Goal: Find specific page/section: Find specific page/section

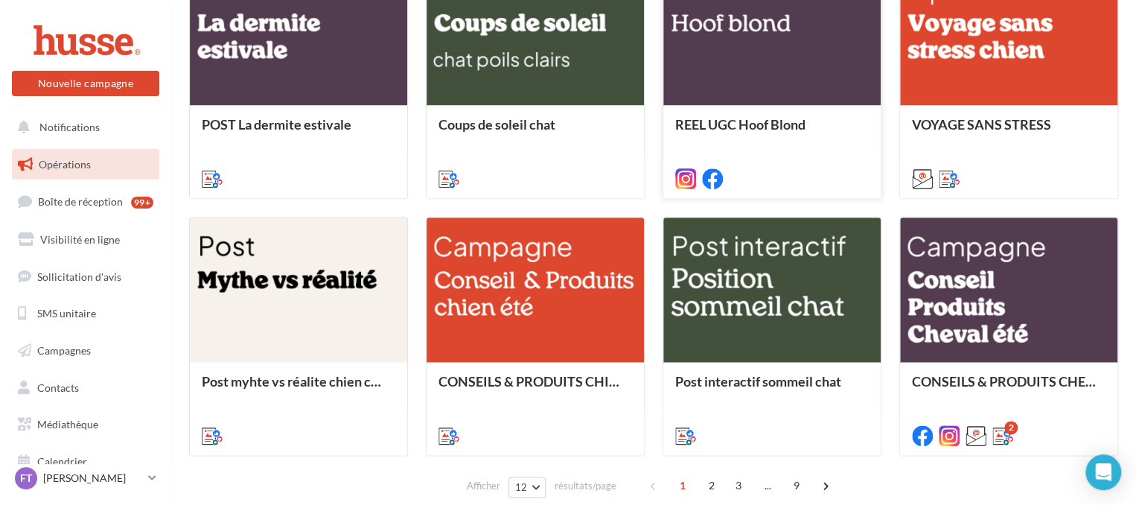
scroll to position [804, 0]
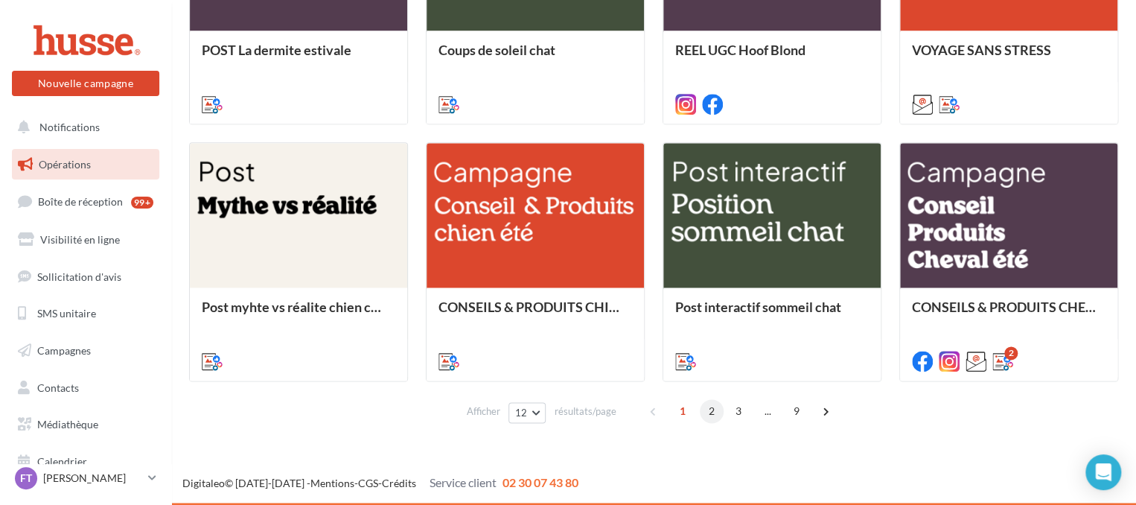
click at [711, 410] on span "2" at bounding box center [712, 411] width 24 height 24
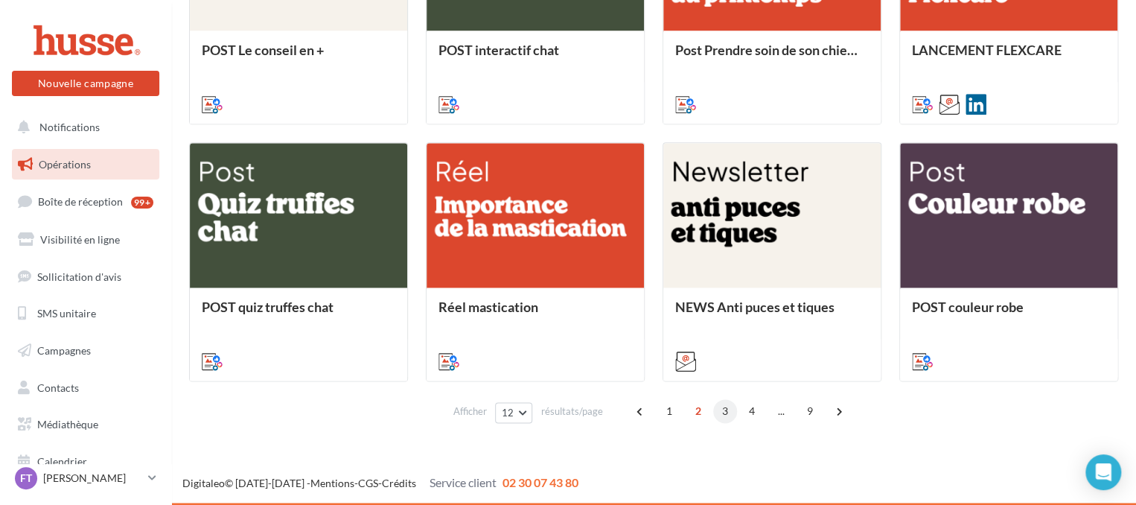
click at [728, 410] on span "3" at bounding box center [725, 411] width 24 height 24
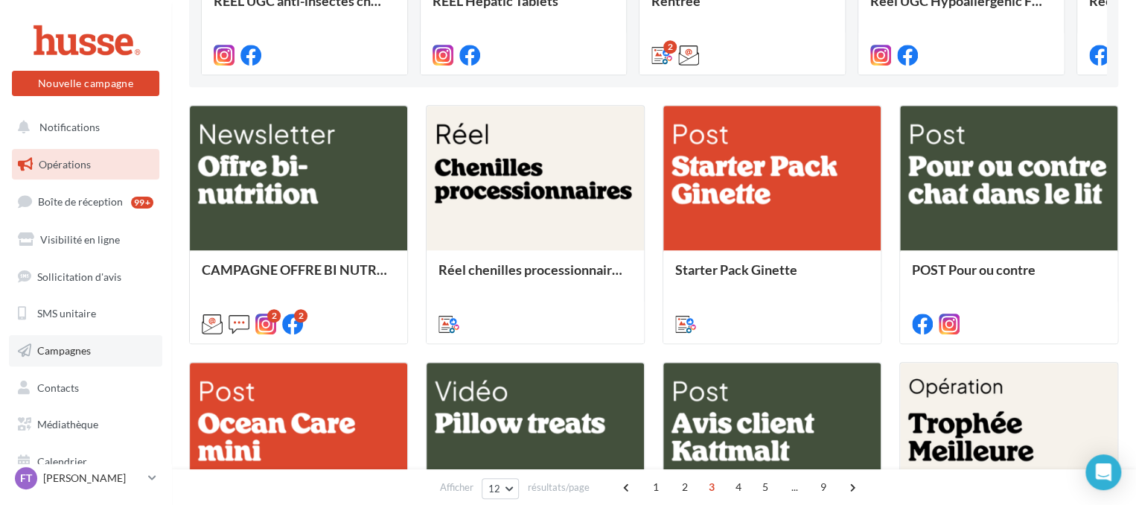
scroll to position [0, 0]
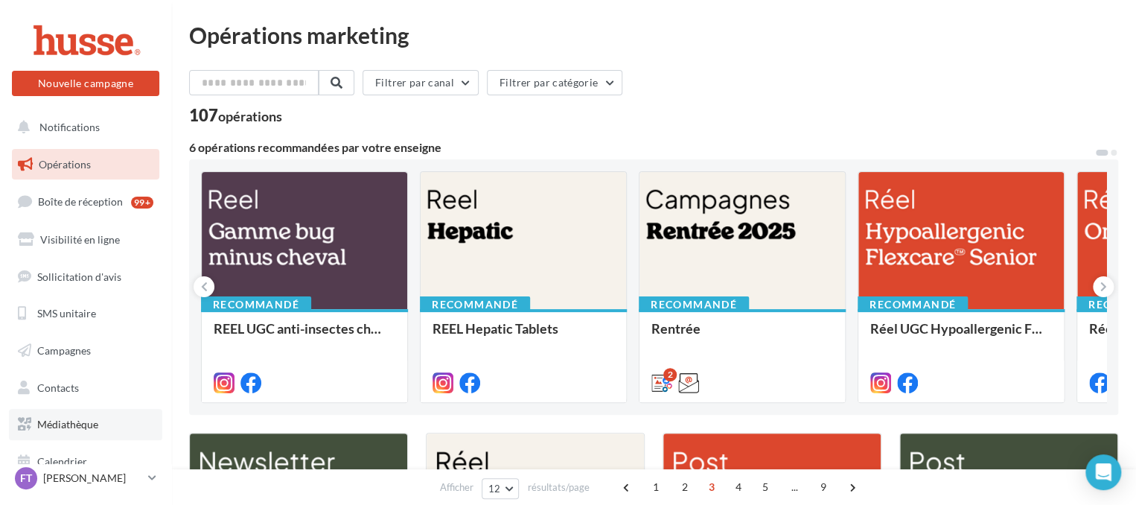
click at [70, 423] on span "Médiathèque" at bounding box center [67, 423] width 61 height 13
